Goal: Check status: Check status

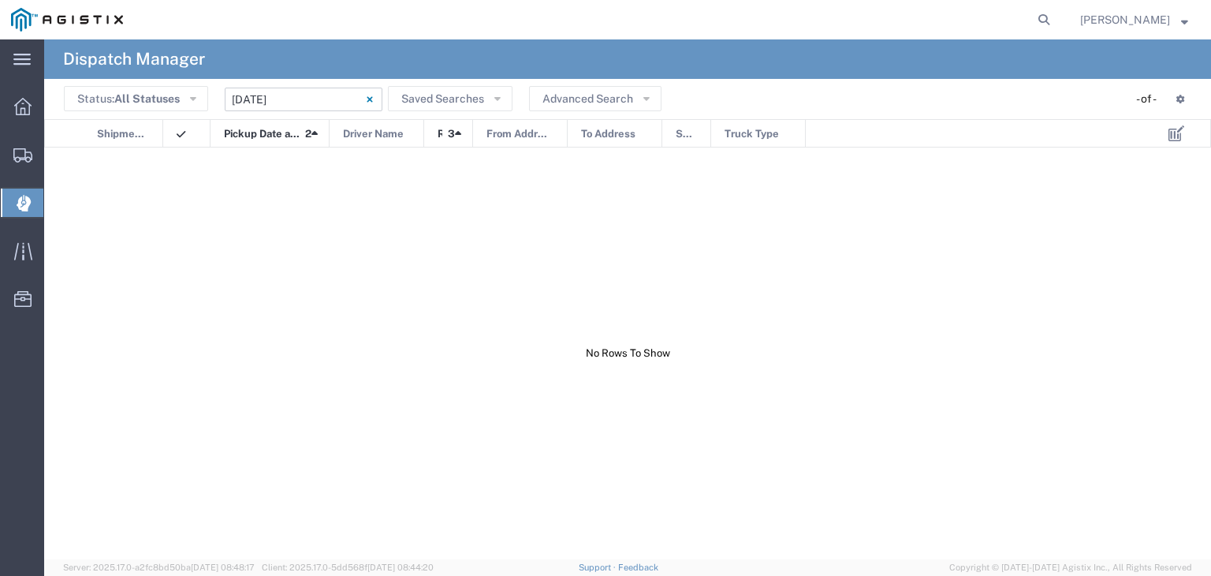
click at [275, 106] on input "[DATE] - [DATE]" at bounding box center [304, 100] width 158 height 24
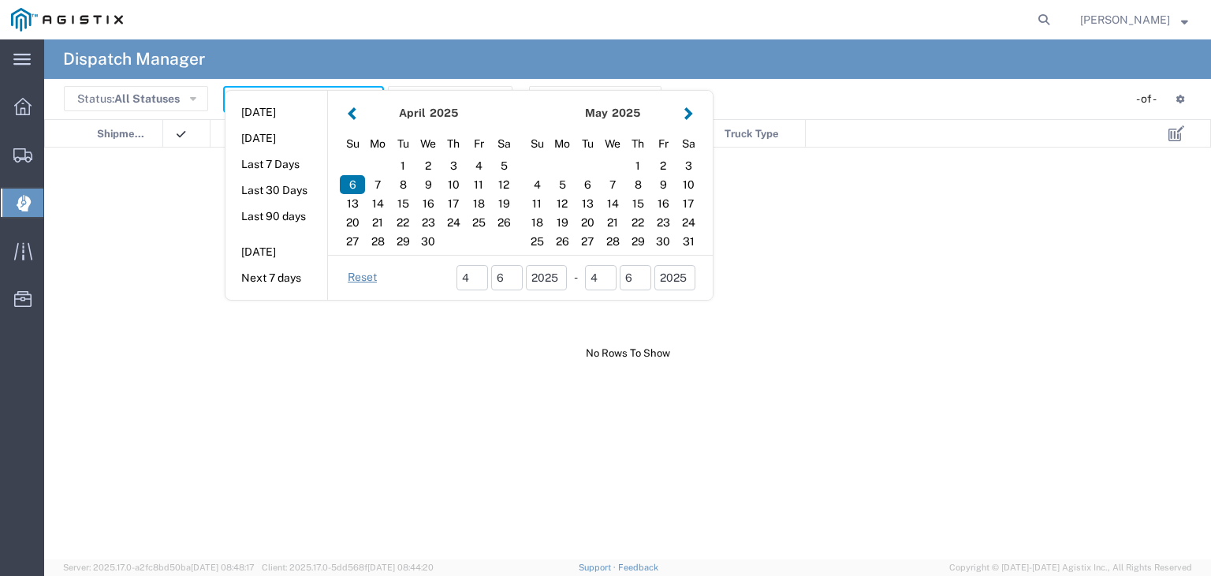
click at [678, 114] on div "[DATE]" at bounding box center [613, 113] width 136 height 17
click at [688, 114] on button "button" at bounding box center [688, 112] width 17 height 21
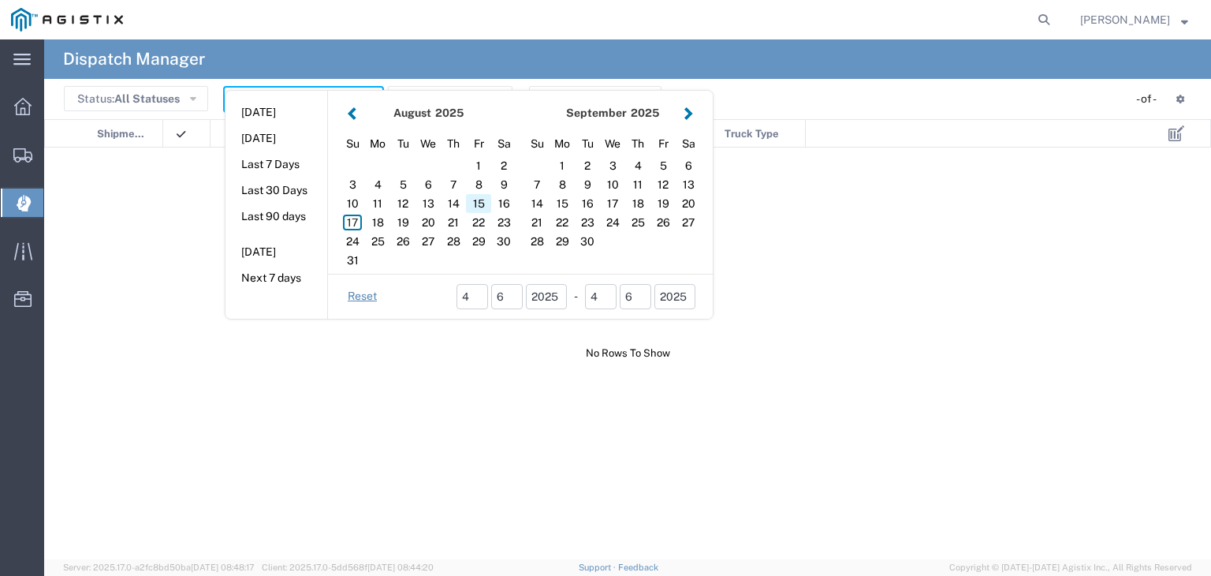
click at [475, 207] on div "15" at bounding box center [478, 203] width 25 height 19
type input "[DATE]"
type input "[DATE] - [DATE]"
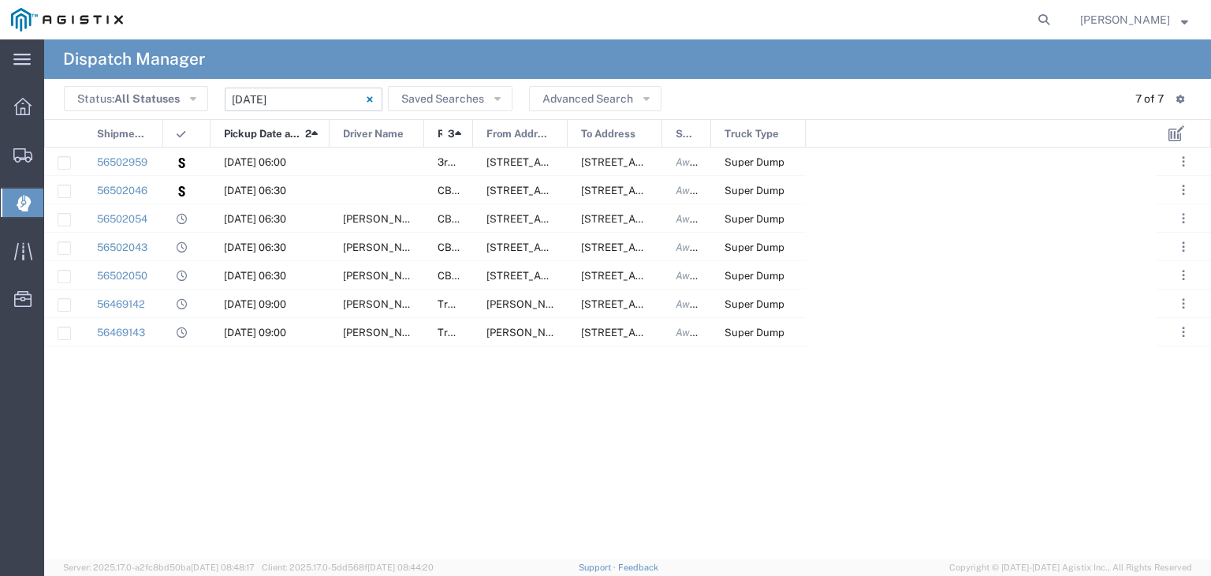
click at [274, 95] on input "[DATE] - [DATE]" at bounding box center [304, 100] width 158 height 24
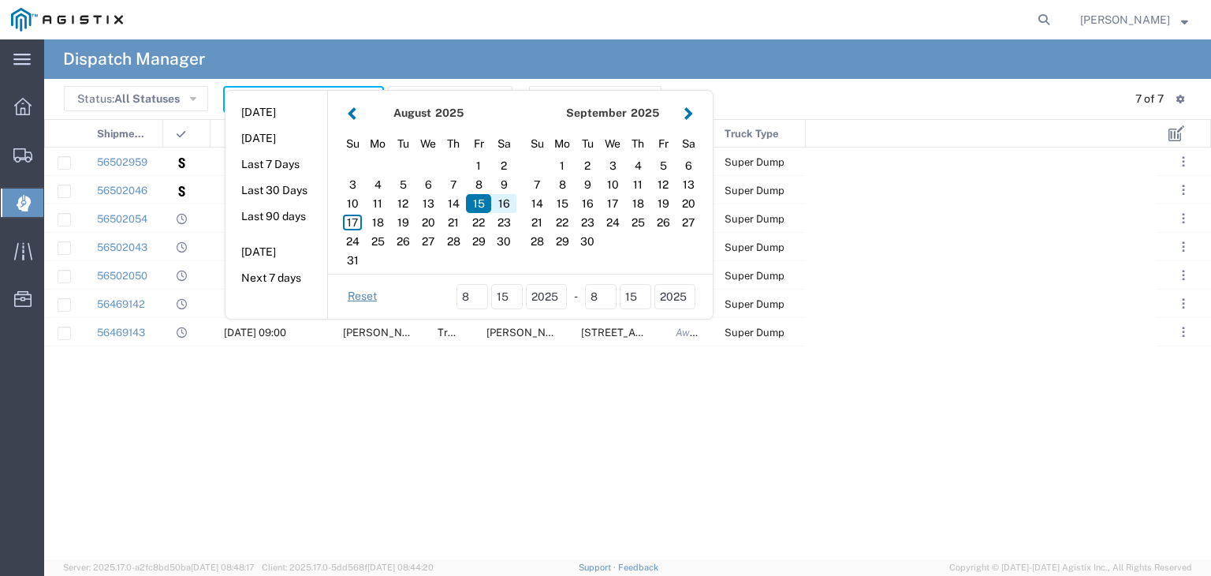
click at [500, 203] on div "16" at bounding box center [503, 203] width 25 height 19
type input "[DATE]"
type input "[DATE] - [DATE]"
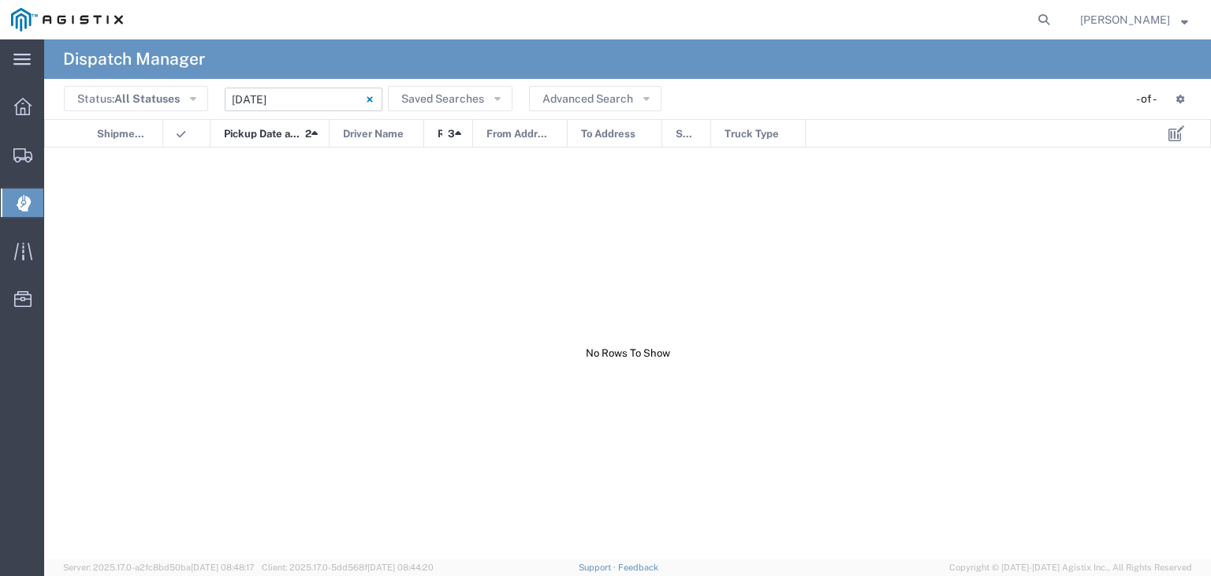
click at [326, 105] on input "[DATE] - [DATE]" at bounding box center [304, 100] width 158 height 24
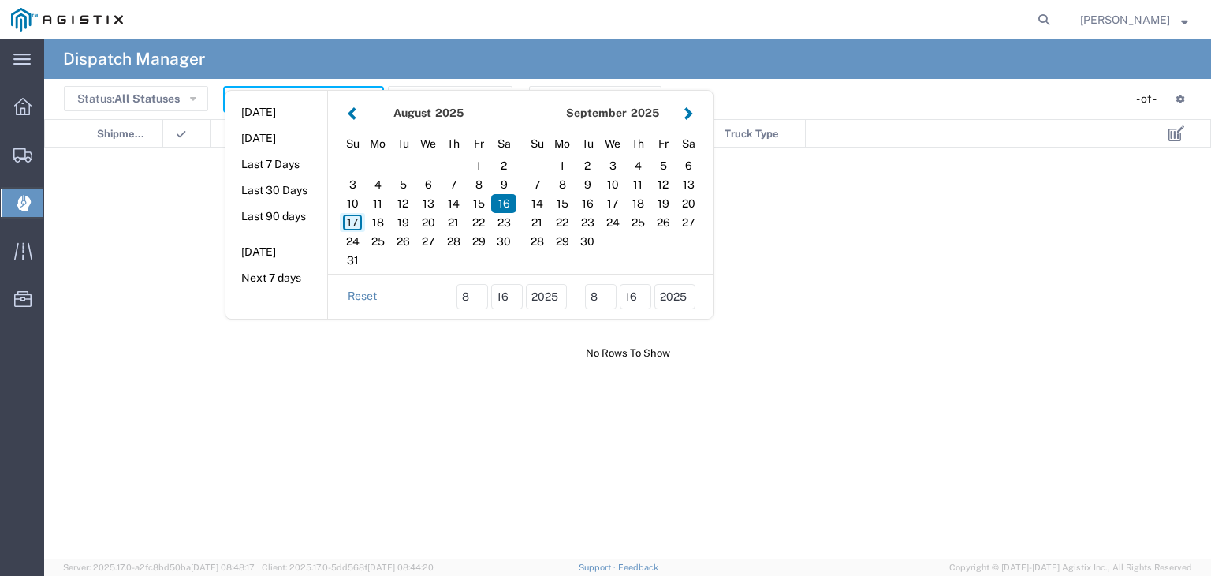
click at [350, 218] on div "17" at bounding box center [352, 222] width 25 height 19
type input "[DATE]"
type input "[DATE] - [DATE]"
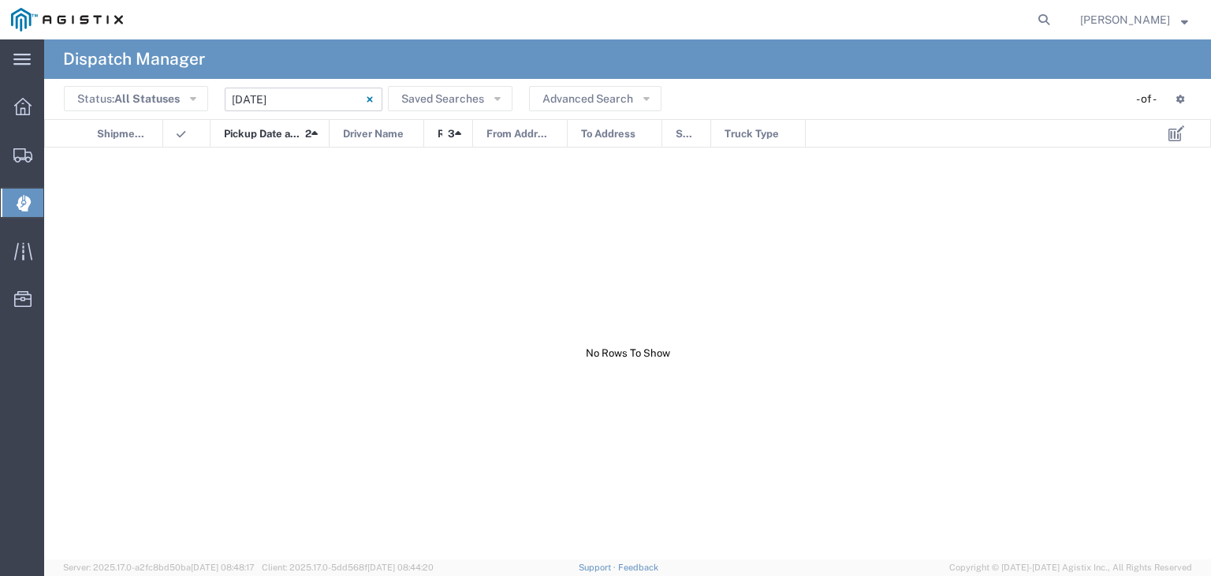
click at [296, 99] on input "[DATE] - [DATE]" at bounding box center [304, 100] width 158 height 24
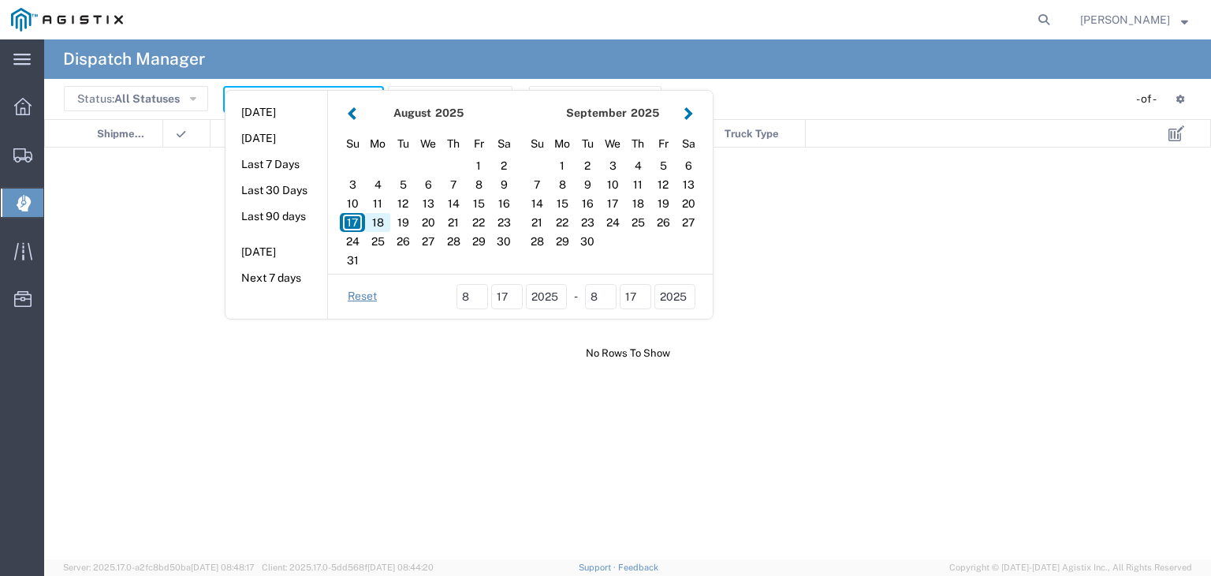
click at [375, 215] on div "18" at bounding box center [377, 222] width 25 height 19
type input "[DATE]"
type input "[DATE] - [DATE]"
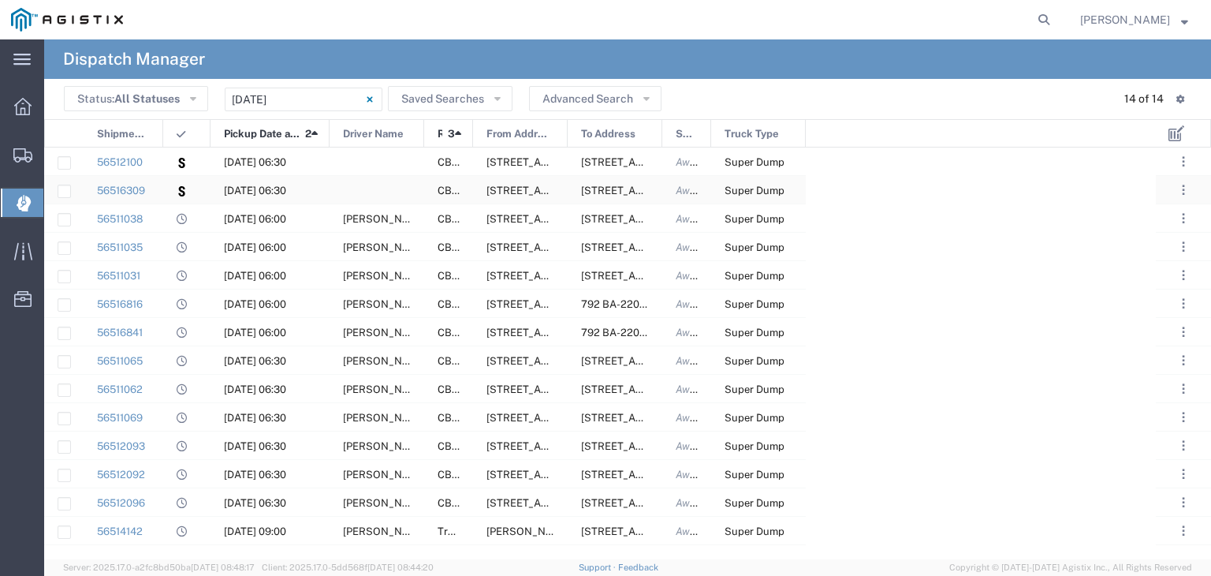
click at [371, 191] on div at bounding box center [377, 190] width 95 height 28
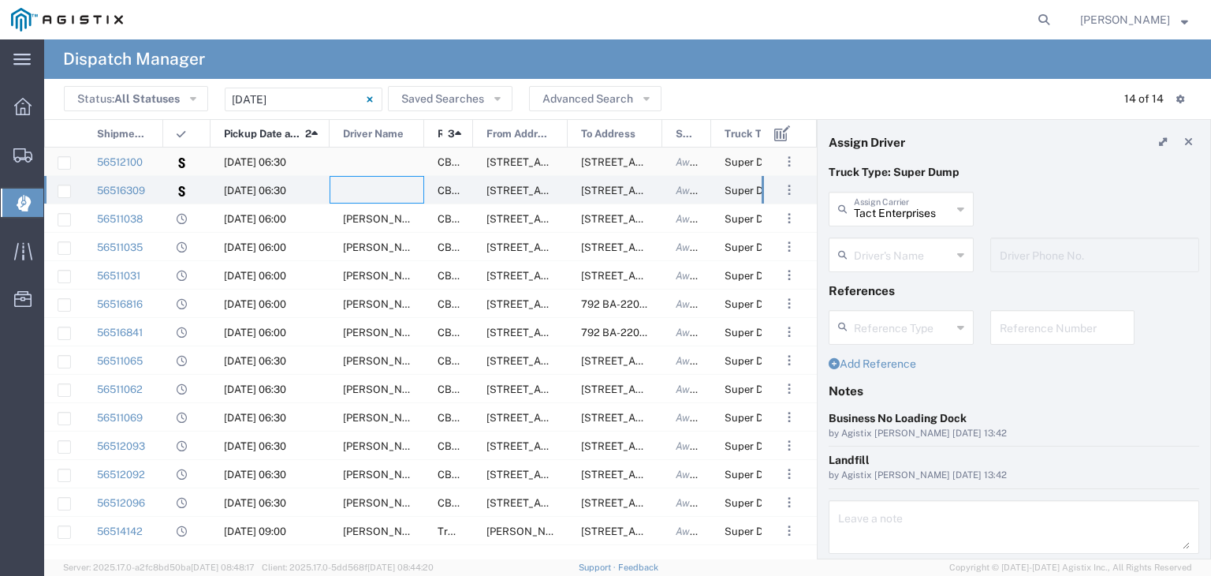
click at [380, 158] on div at bounding box center [377, 161] width 95 height 28
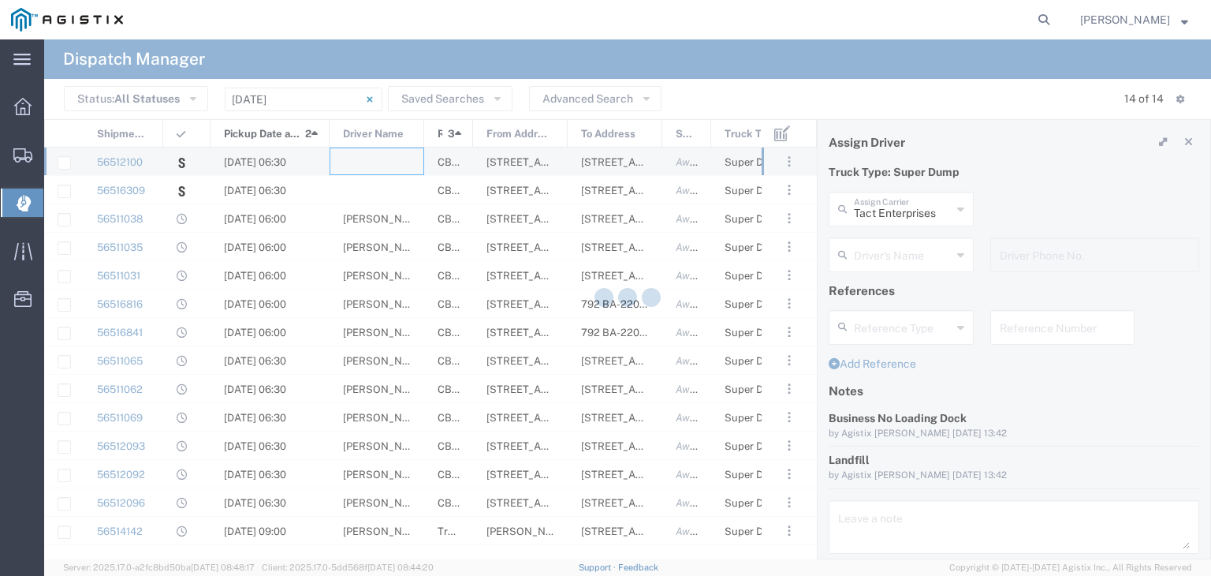
type input "P&D Heavy Hauling"
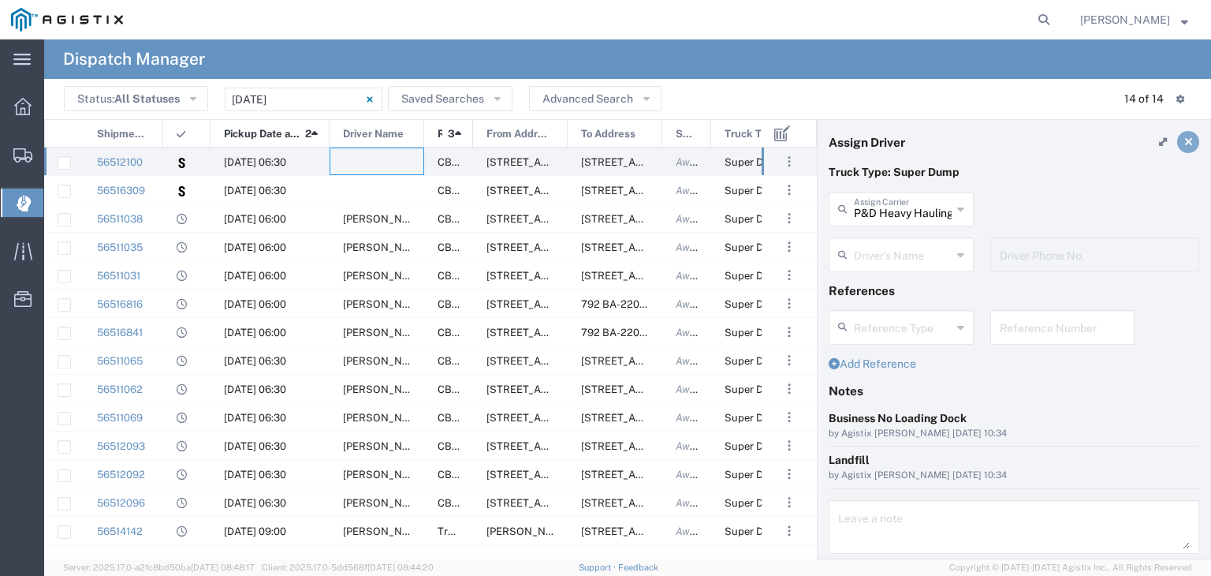
click at [1184, 146] on icon at bounding box center [1188, 141] width 9 height 11
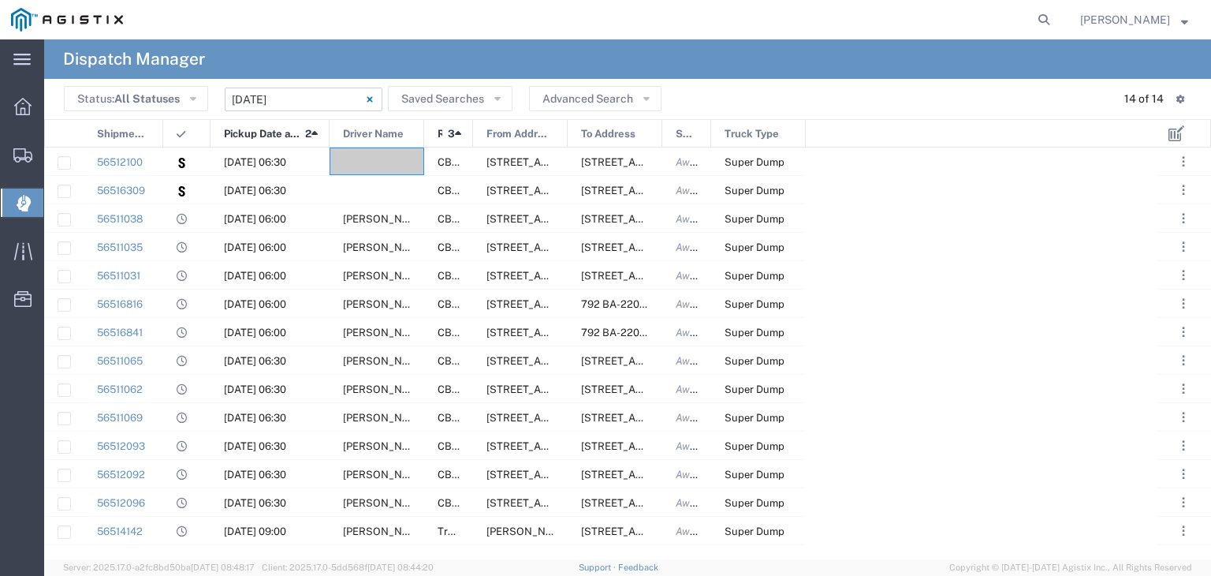
click at [315, 89] on input "[DATE] - [DATE]" at bounding box center [304, 100] width 158 height 24
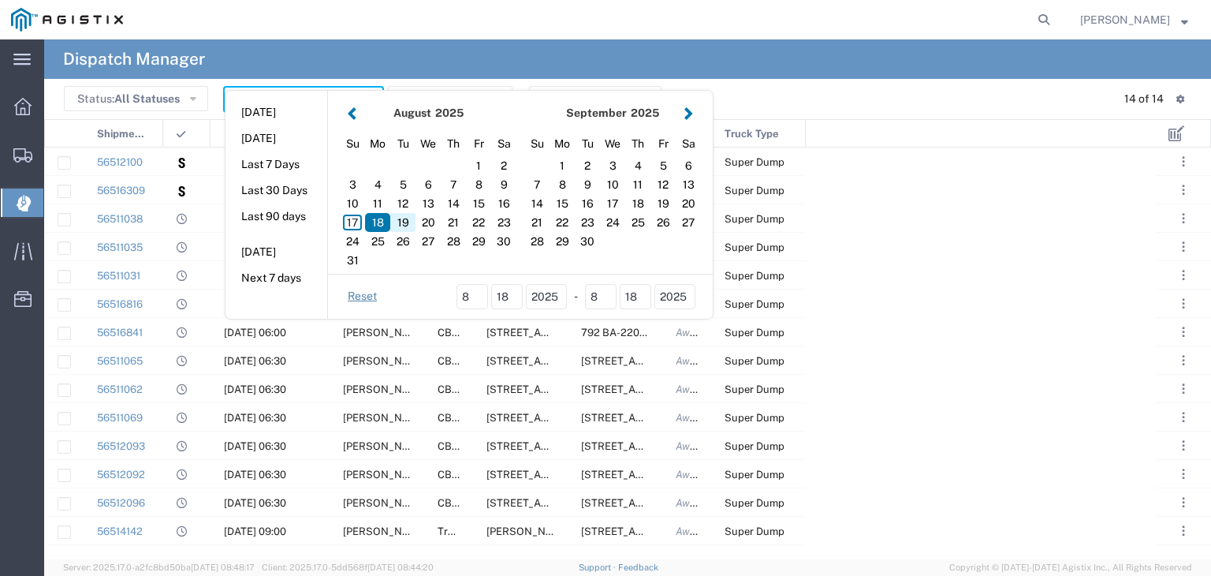
click at [400, 227] on div "19" at bounding box center [402, 222] width 25 height 19
type input "[DATE]"
type input "[DATE] - [DATE]"
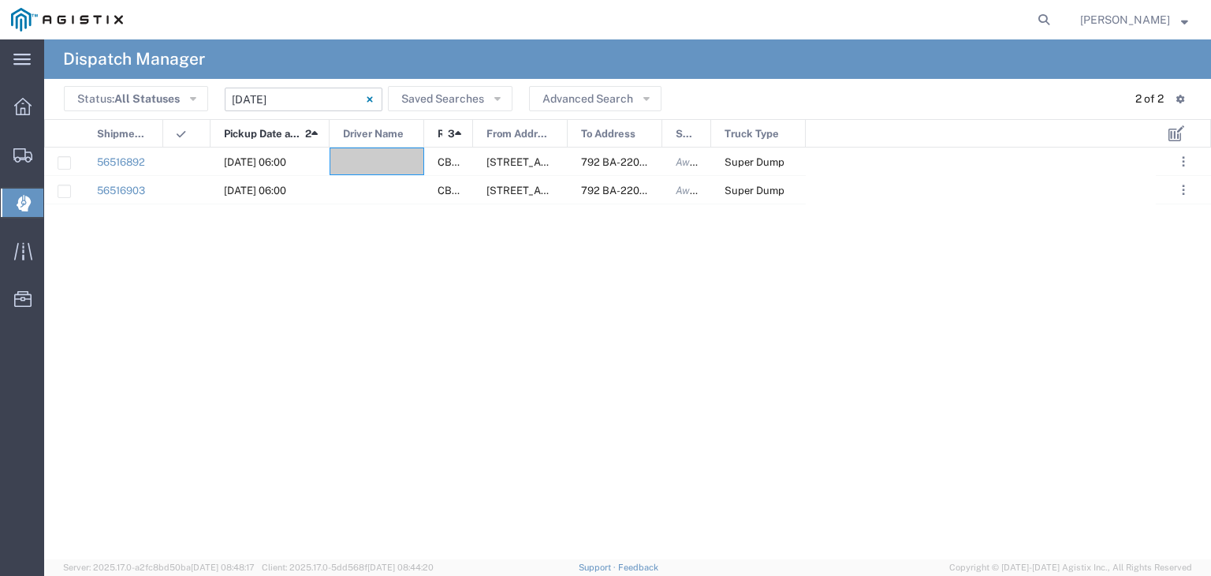
click at [293, 110] on input "[DATE] - [DATE]" at bounding box center [304, 100] width 158 height 24
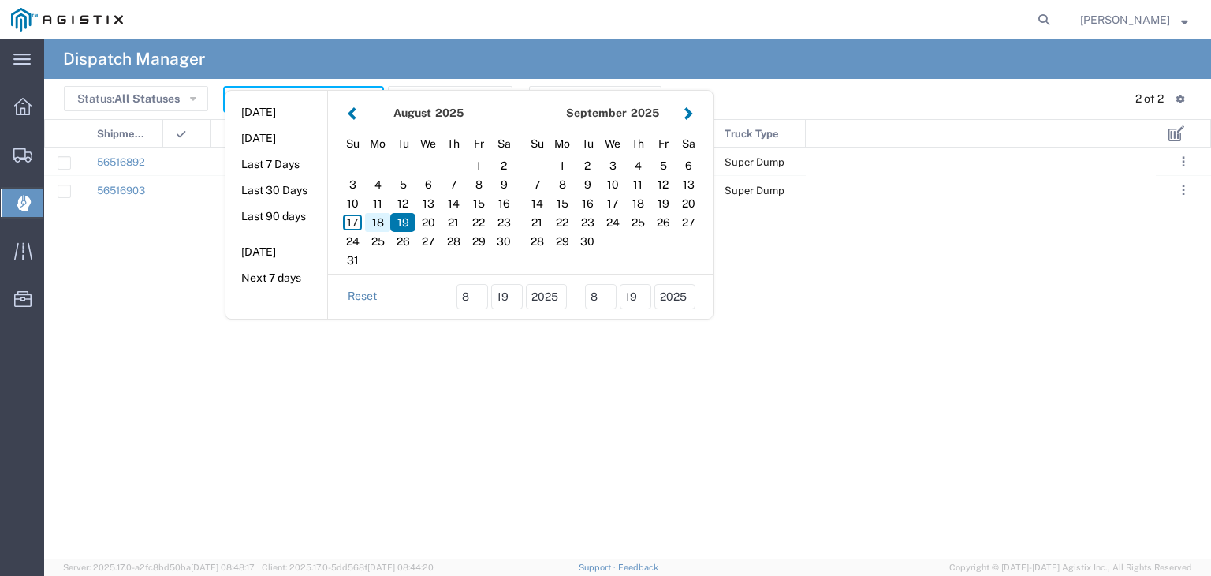
click at [380, 219] on div "18" at bounding box center [377, 222] width 25 height 19
type input "[DATE]"
type input "[DATE] - [DATE]"
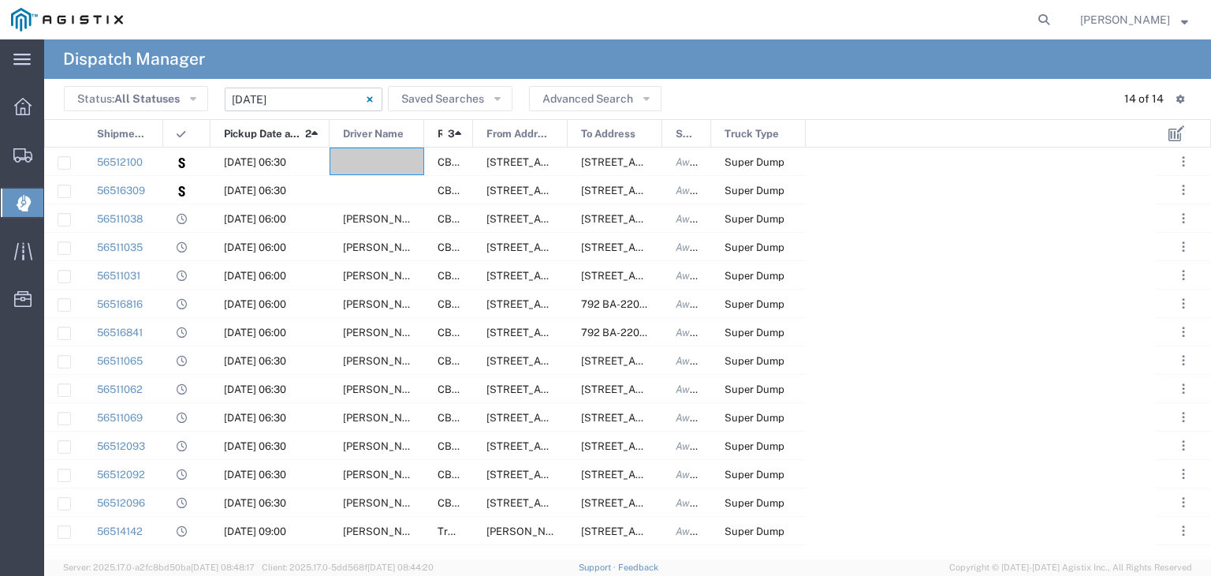
click at [339, 106] on input "[DATE] - [DATE]" at bounding box center [304, 100] width 158 height 24
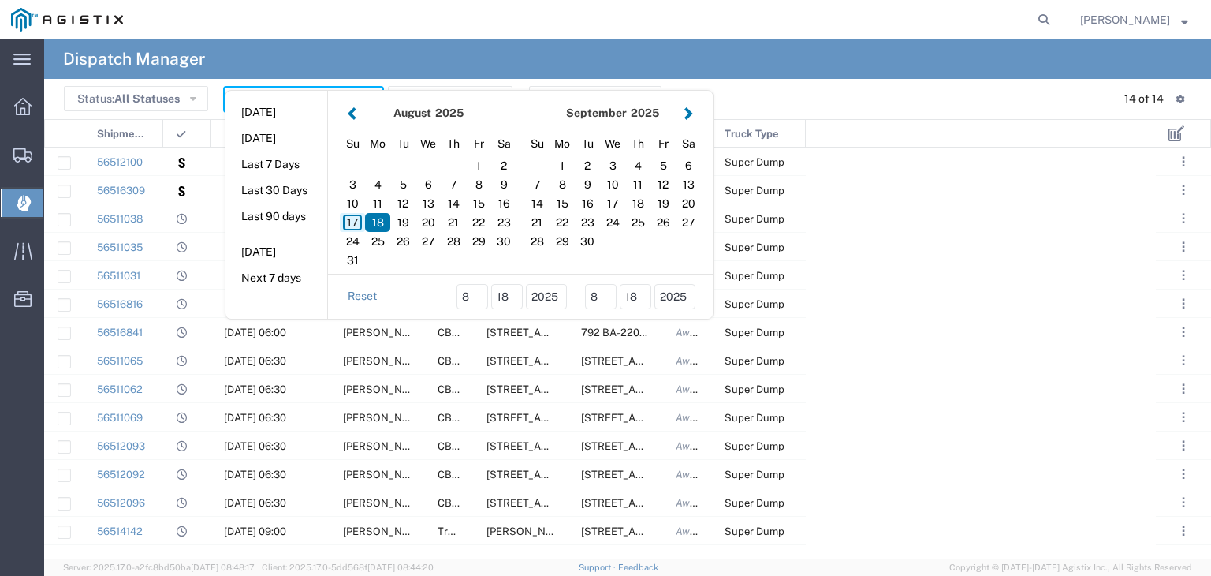
click at [350, 220] on div "17" at bounding box center [352, 222] width 25 height 19
type input "[DATE]"
type input "[DATE] - [DATE]"
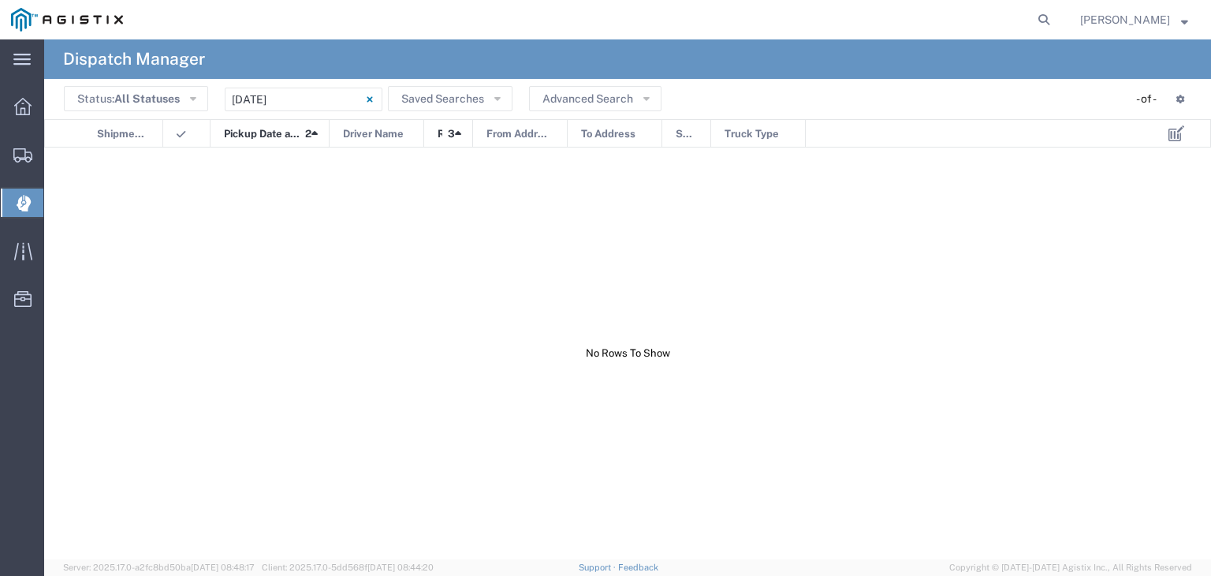
click at [350, 220] on div at bounding box center [600, 353] width 1112 height 412
click at [270, 92] on input "[DATE] - [DATE]" at bounding box center [304, 100] width 158 height 24
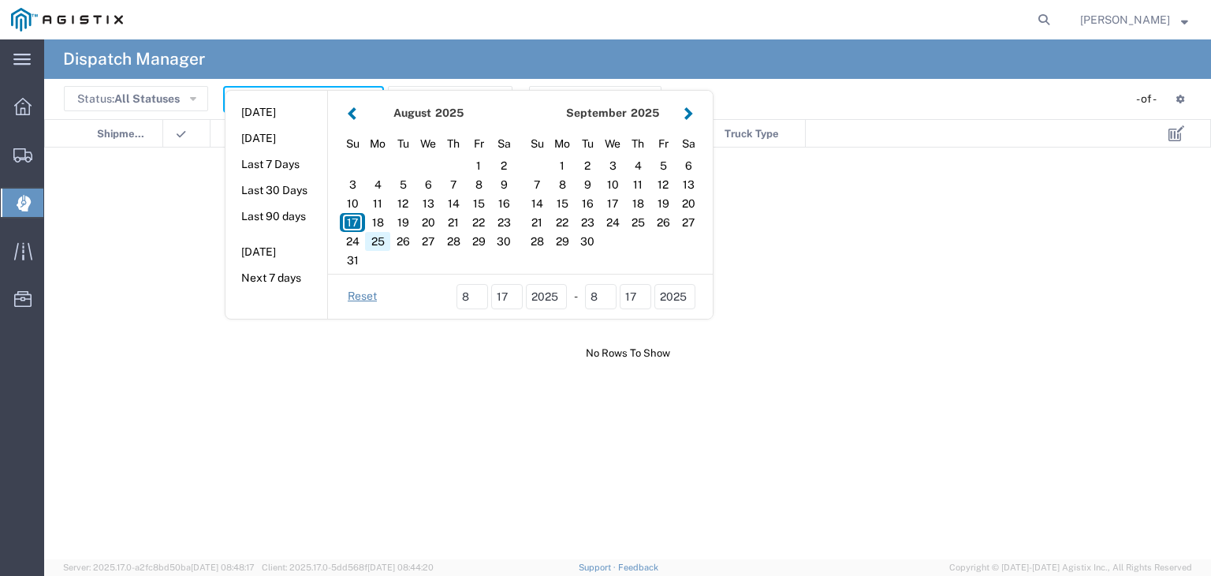
click at [379, 232] on div "25" at bounding box center [377, 241] width 25 height 19
type input "[DATE]"
type input "[DATE] - [DATE]"
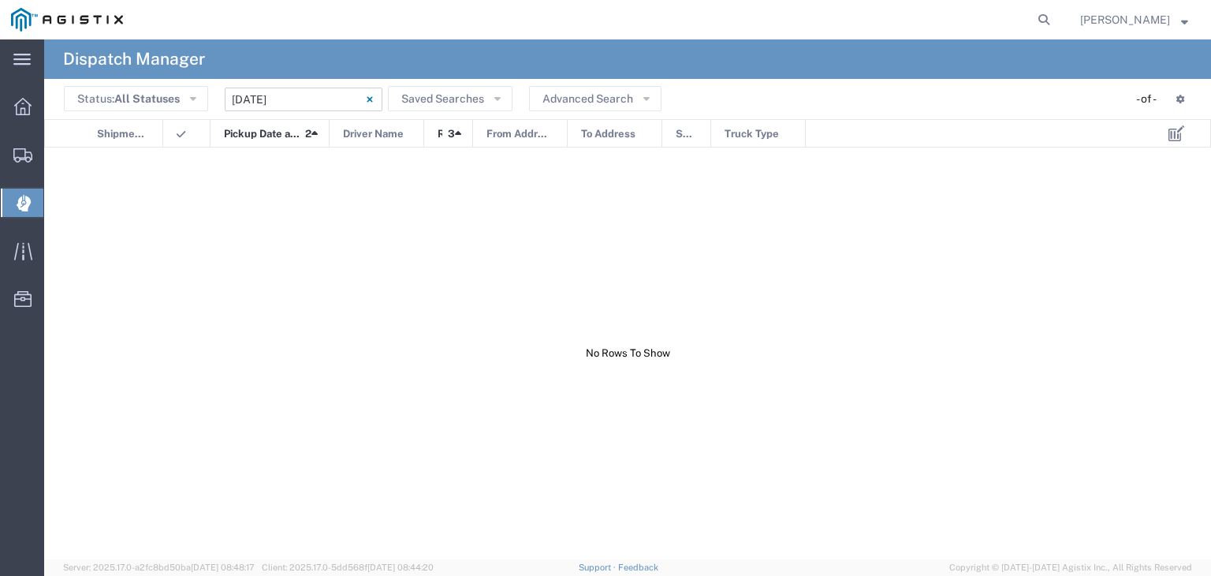
click at [296, 101] on input "[DATE] - [DATE]" at bounding box center [304, 100] width 158 height 24
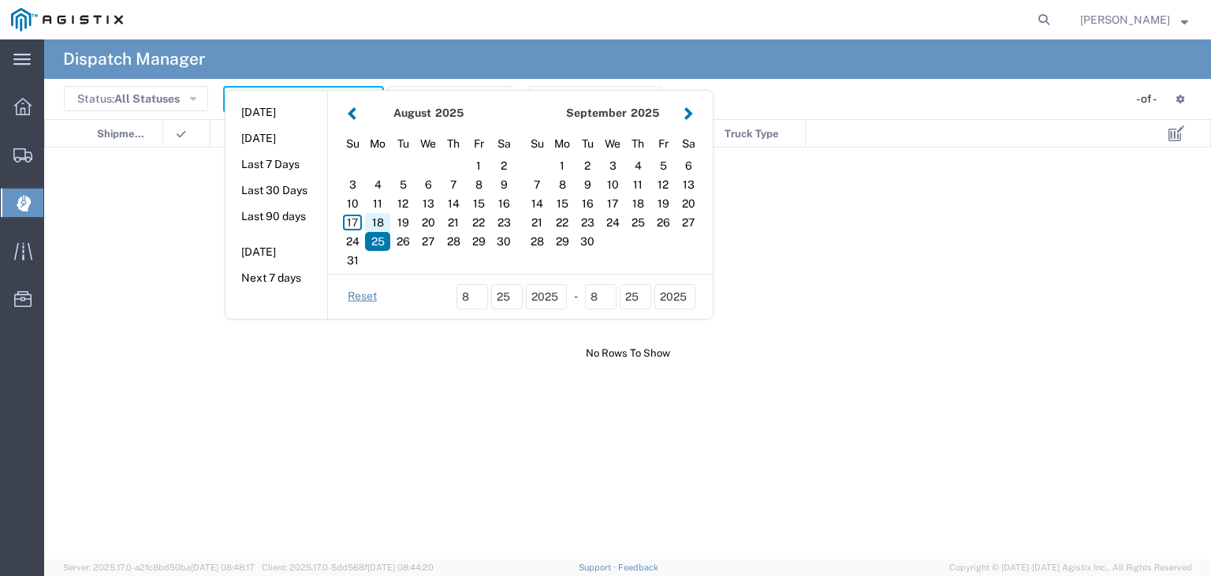
click at [374, 221] on div "18" at bounding box center [377, 222] width 25 height 19
type input "[DATE]"
type input "[DATE] - [DATE]"
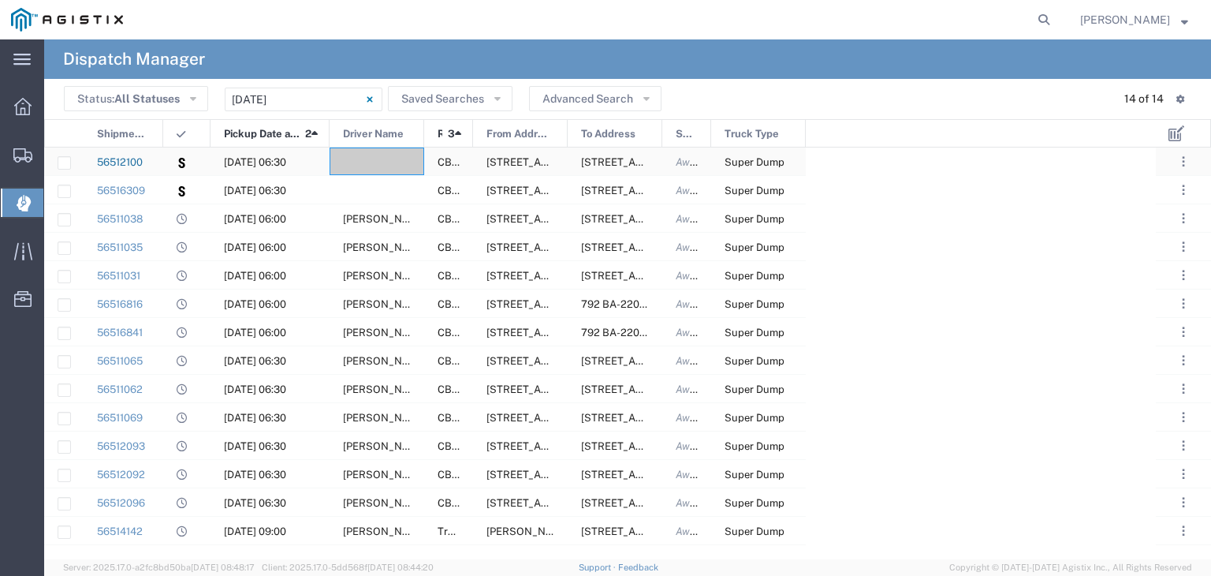
click at [129, 165] on link "56512100" at bounding box center [120, 162] width 46 height 12
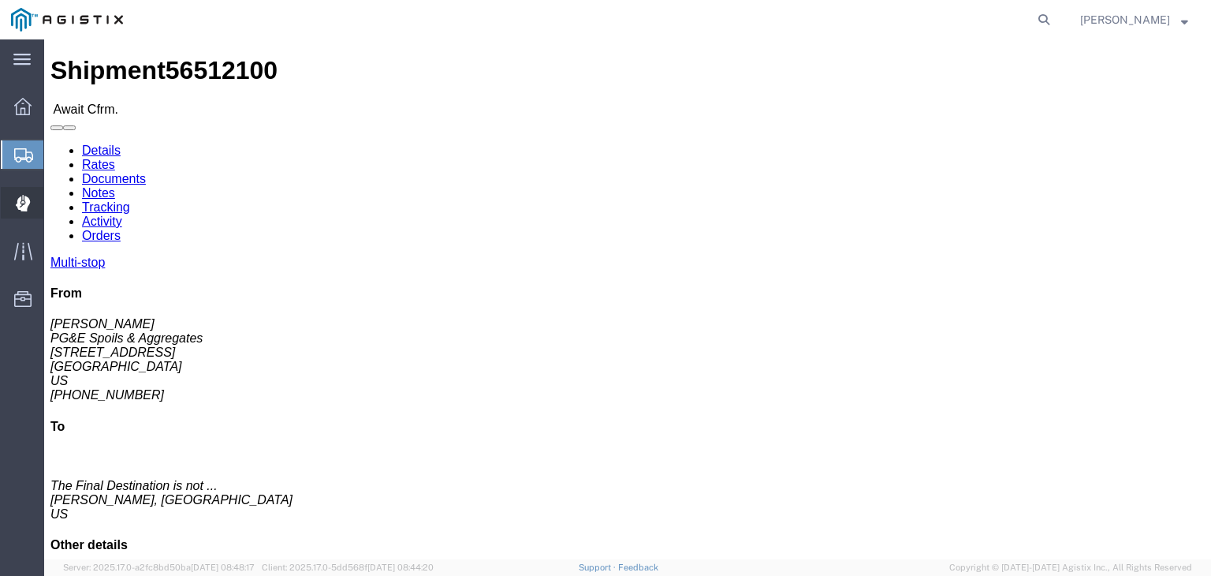
click at [30, 203] on icon at bounding box center [23, 203] width 15 height 17
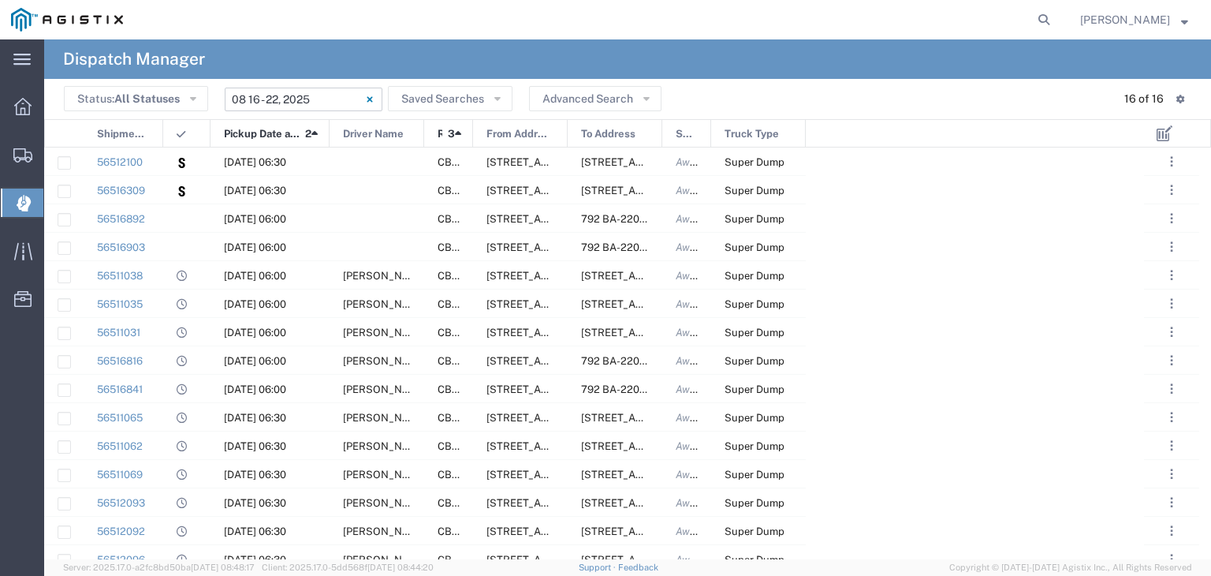
click at [284, 102] on input "[DATE] - [DATE]" at bounding box center [304, 100] width 158 height 24
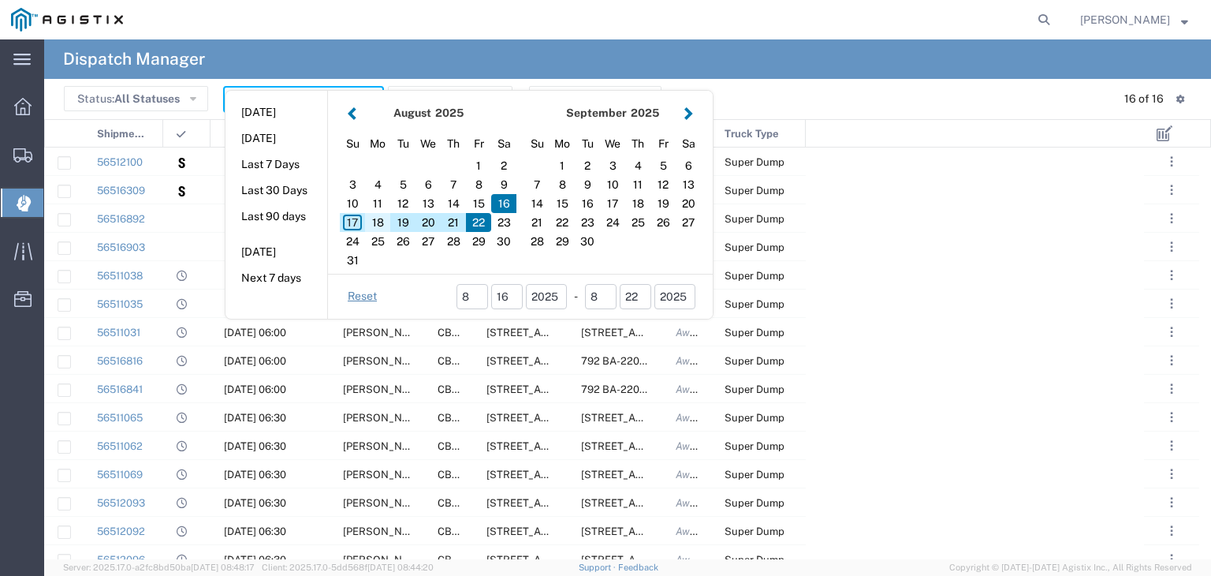
click at [377, 218] on div "18" at bounding box center [377, 222] width 25 height 19
type input "[DATE]"
type input "[DATE] - [DATE]"
